Goal: Task Accomplishment & Management: Manage account settings

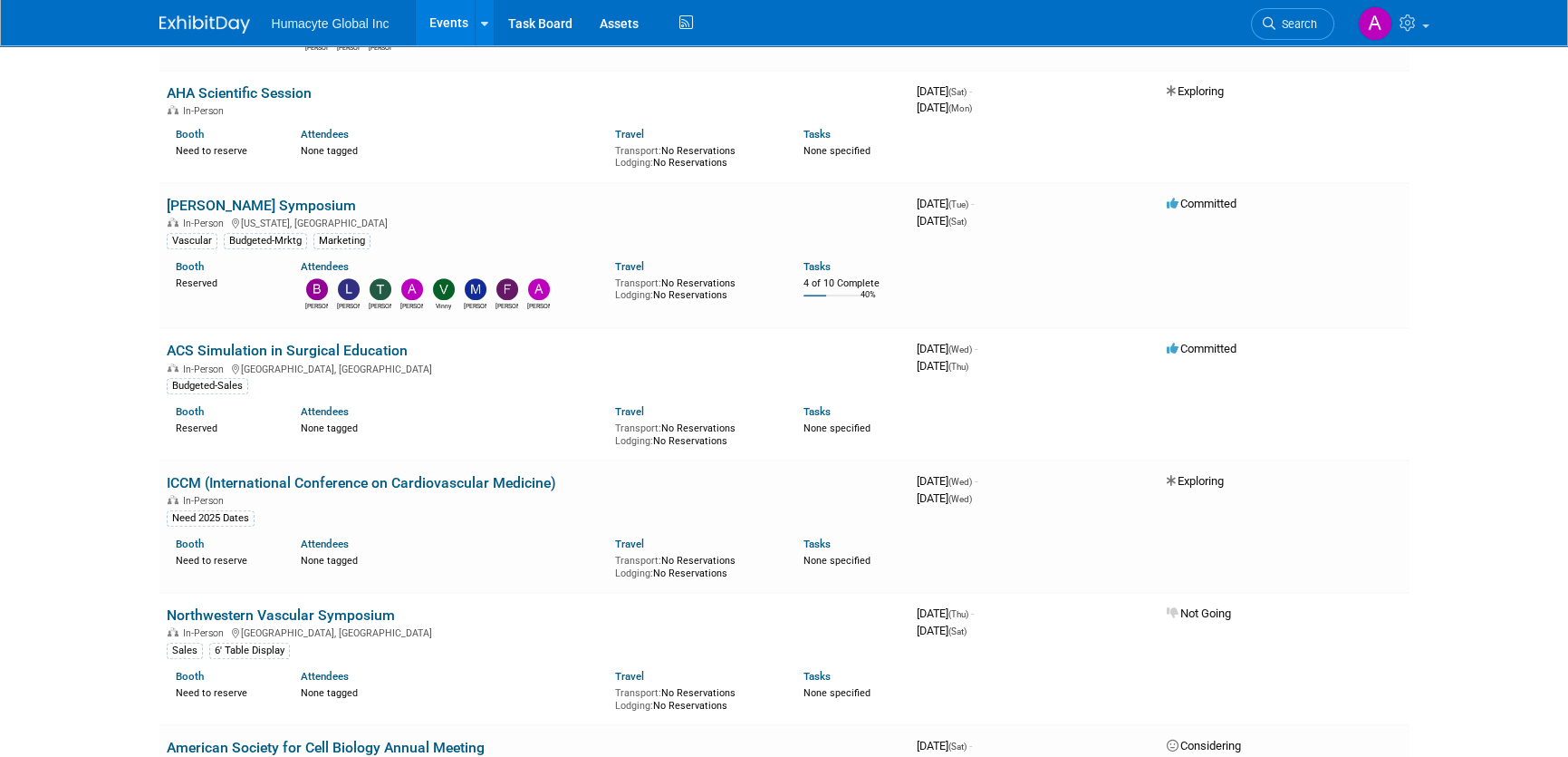
scroll to position [2175, 0]
click at [245, 202] on link "[PERSON_NAME] Symposium" at bounding box center [261, 205] width 190 height 17
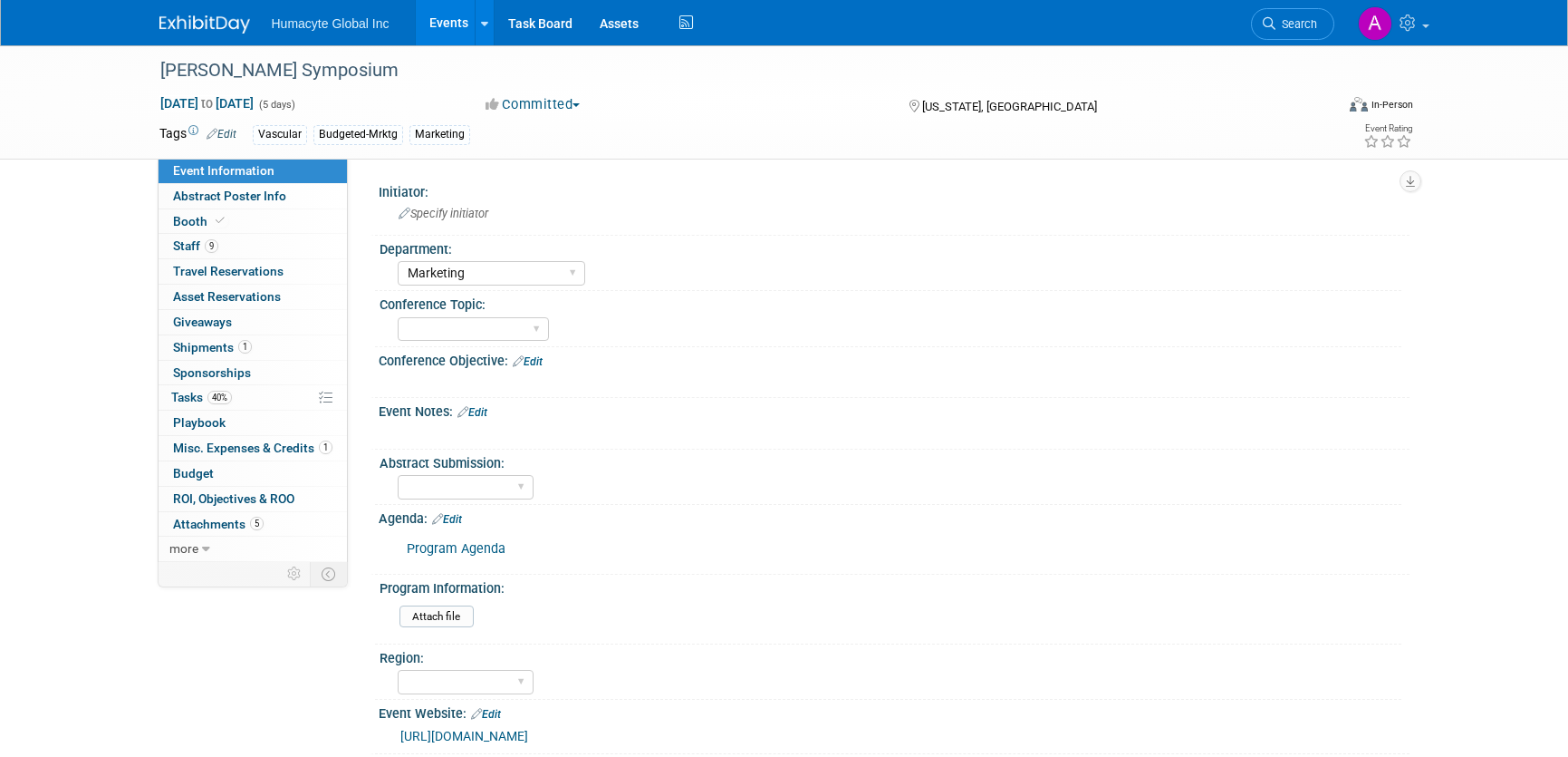
select select "Marketing"
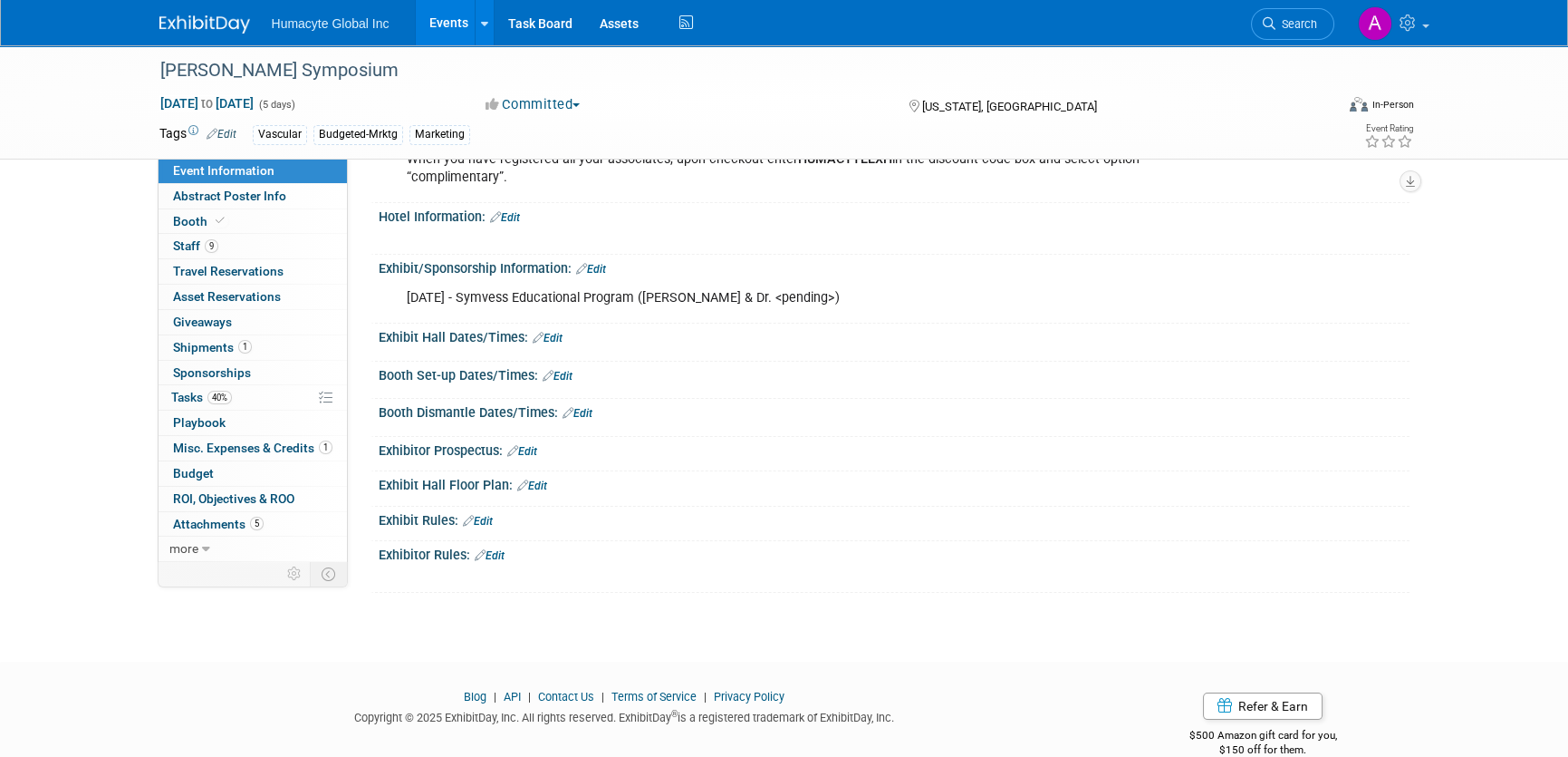
scroll to position [920, 0]
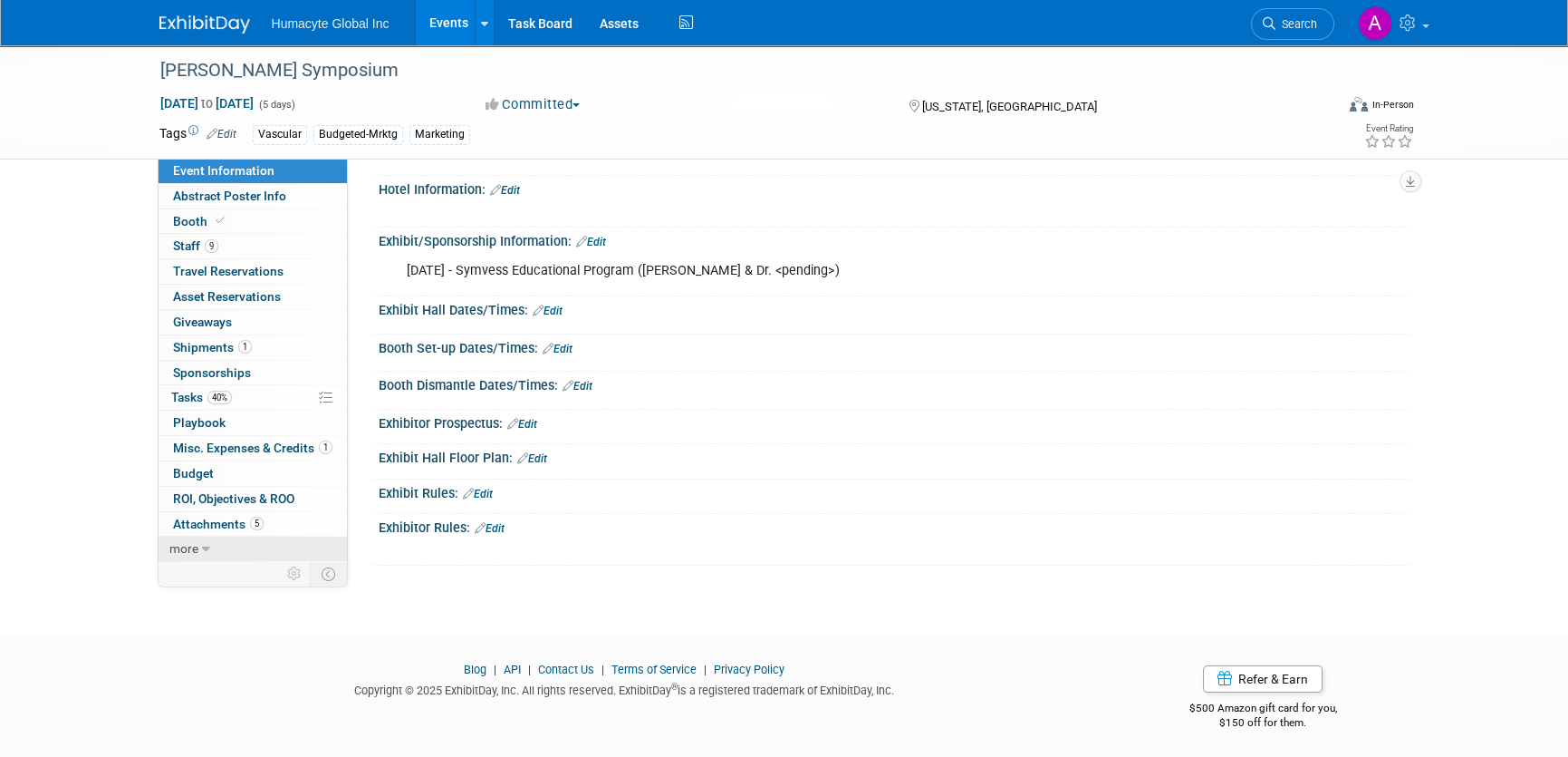
click at [208, 547] on icon at bounding box center [206, 549] width 9 height 12
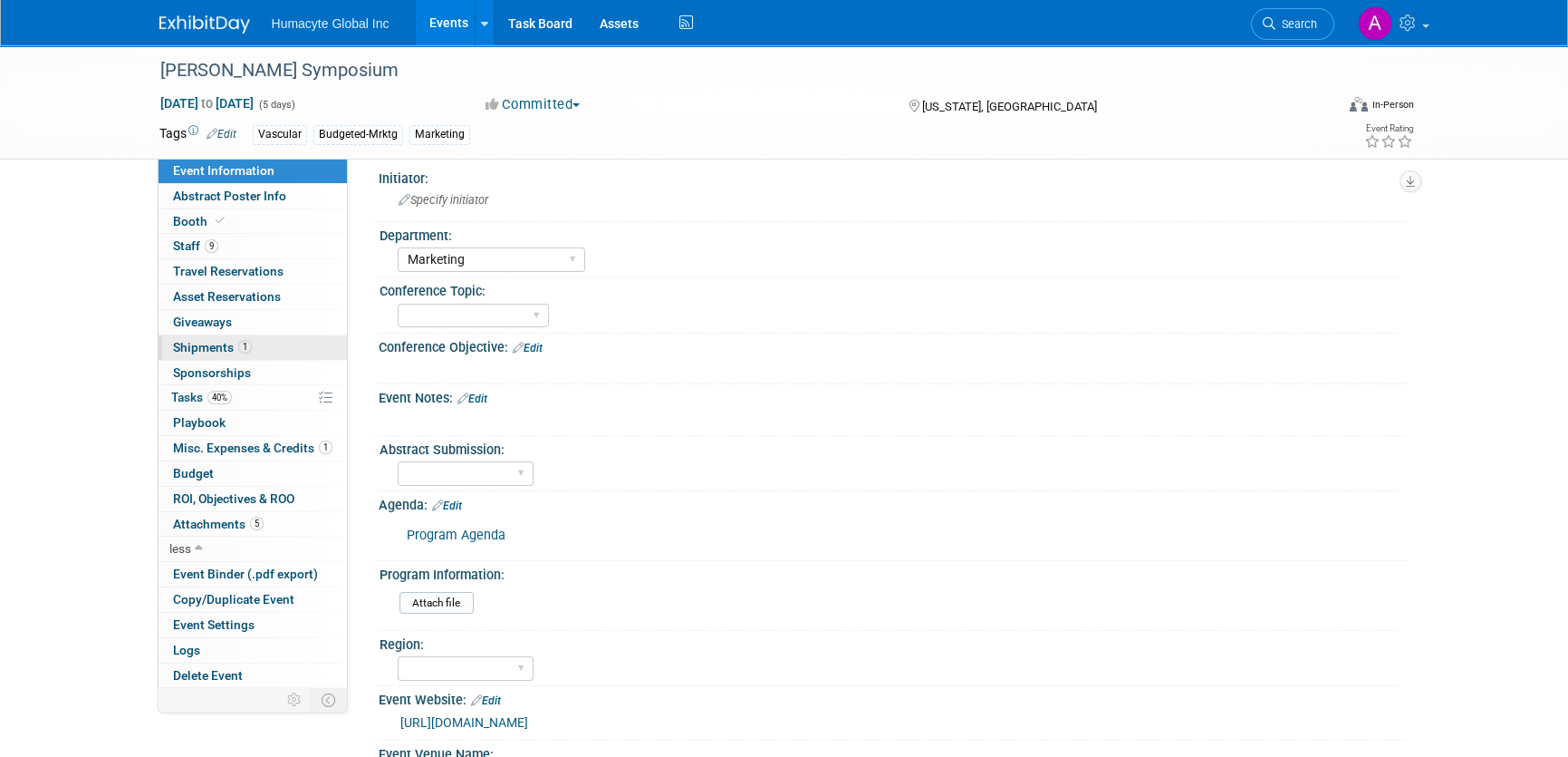
scroll to position [0, 0]
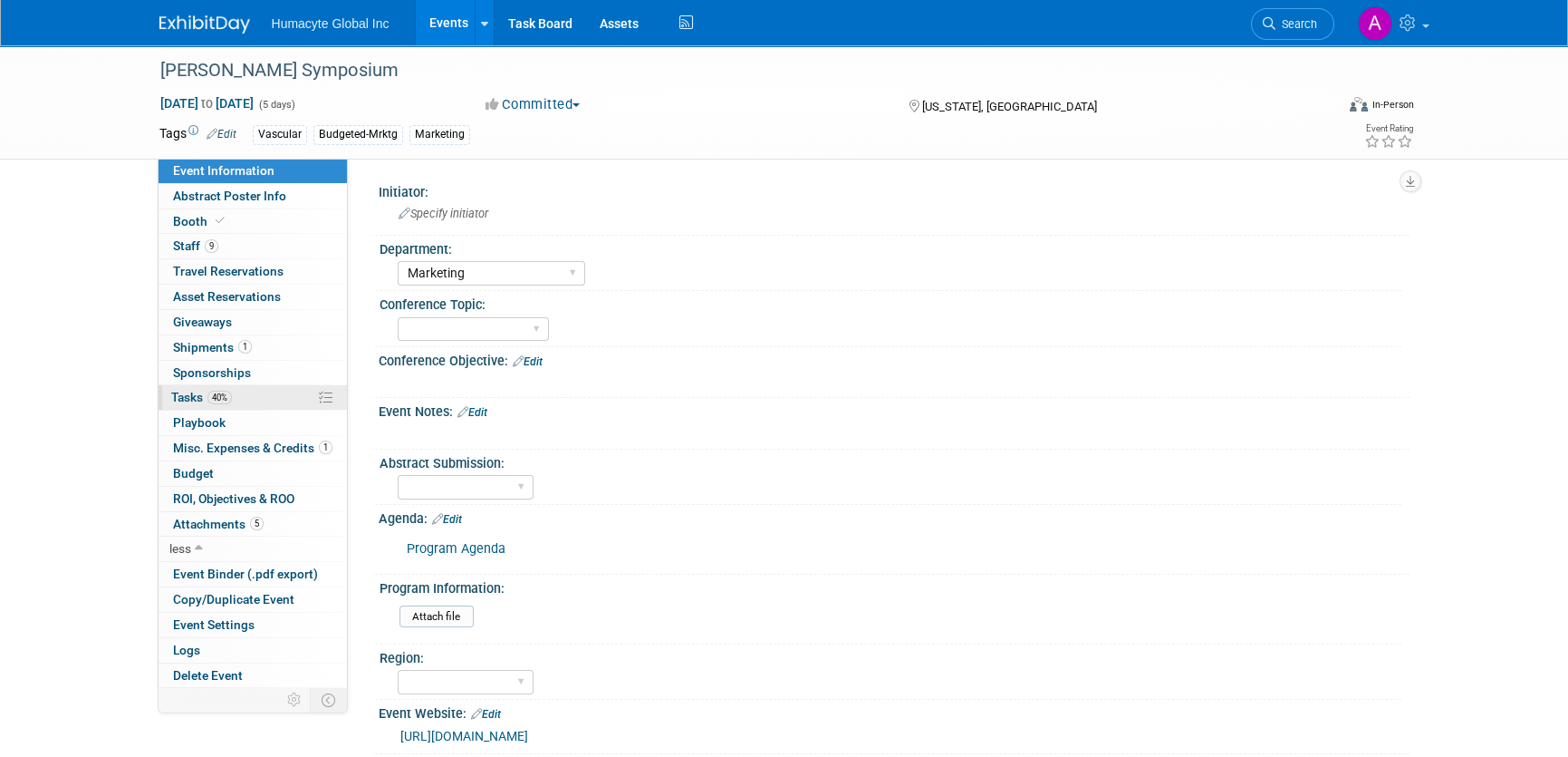
click at [184, 400] on span "Tasks 40%" at bounding box center [201, 397] width 60 height 14
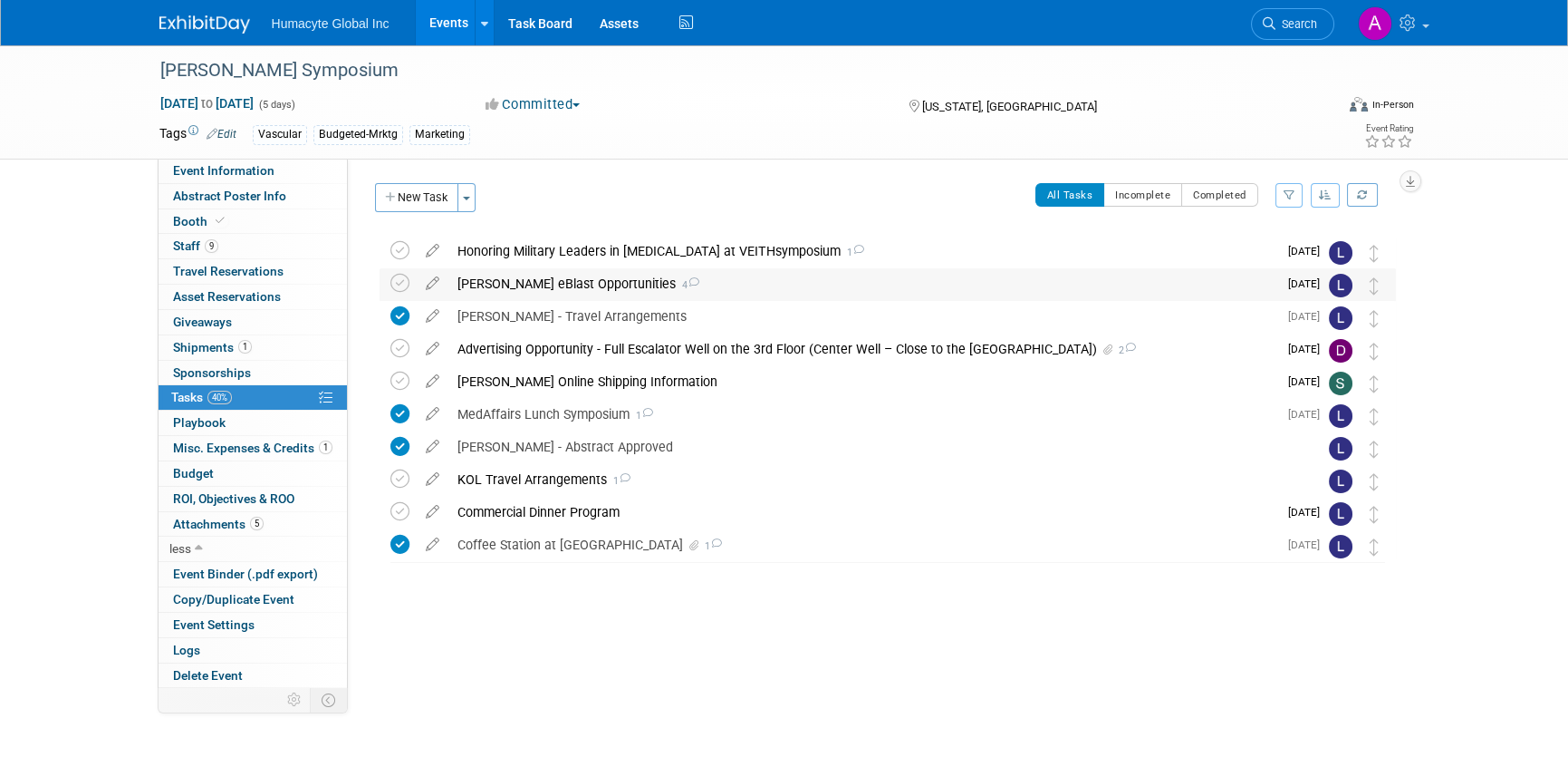
click at [507, 284] on div "VEITH eBlast Opportunities 4" at bounding box center [862, 284] width 829 height 31
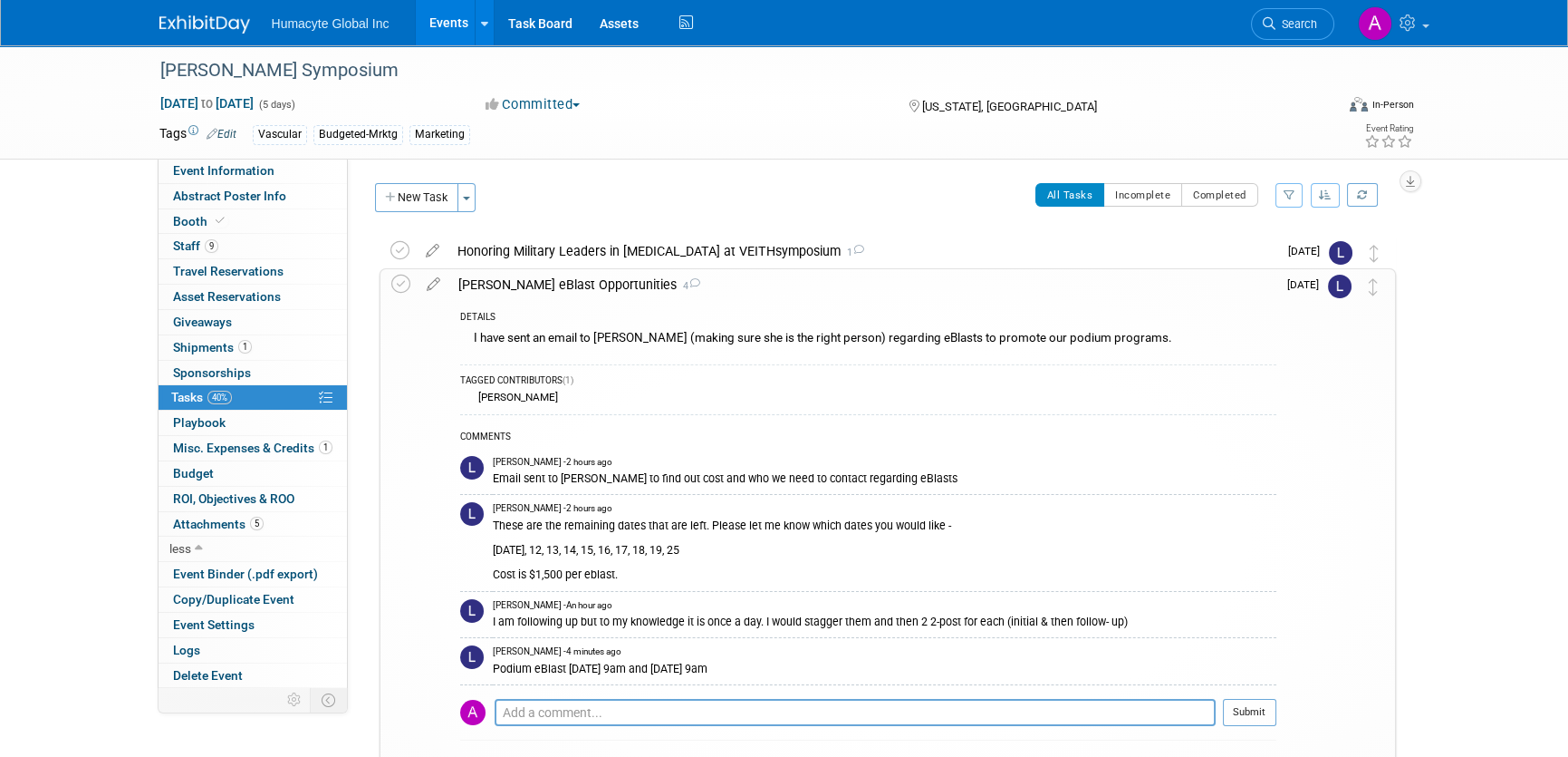
click at [511, 285] on div "VEITH eBlast Opportunities 4" at bounding box center [863, 285] width 828 height 31
